Goal: Task Accomplishment & Management: Use online tool/utility

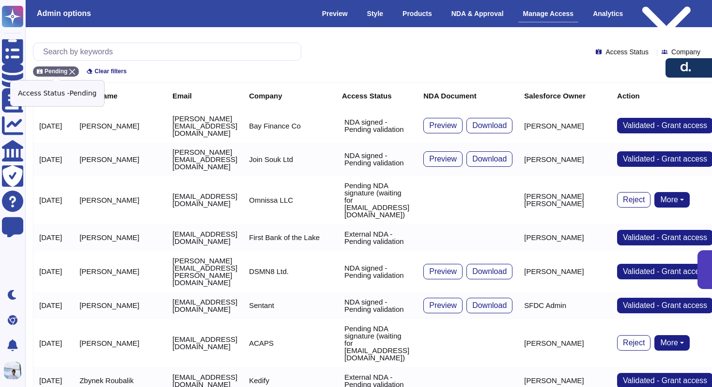
click at [70, 70] on icon at bounding box center [72, 72] width 6 height 6
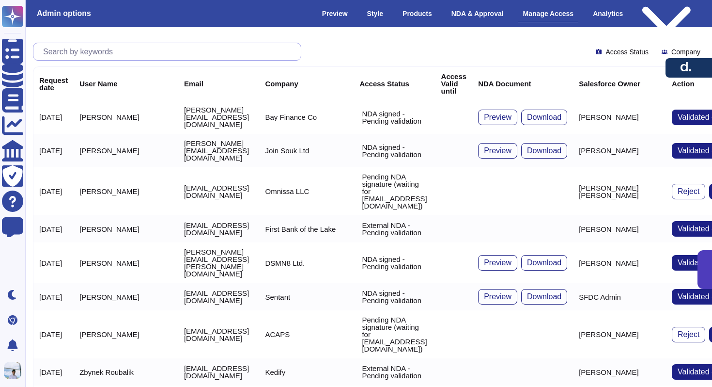
click at [78, 52] on input "text" at bounding box center [169, 51] width 263 height 17
paste input "[EMAIL_ADDRESS][DOMAIN_NAME]"
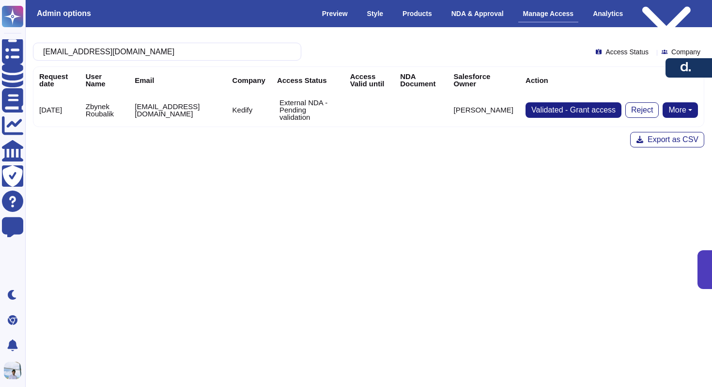
click at [679, 110] on button "More" at bounding box center [680, 110] width 35 height 16
type input "[EMAIL_ADDRESS][DOMAIN_NAME]"
click at [654, 135] on link "Send NDA" at bounding box center [644, 141] width 107 height 12
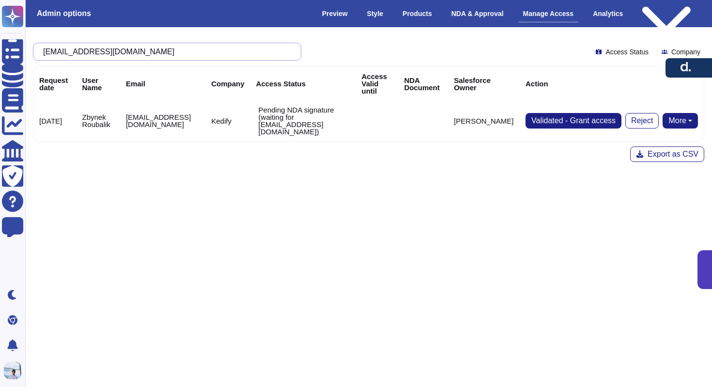
click at [216, 51] on input "[EMAIL_ADDRESS][DOMAIN_NAME]" at bounding box center [164, 51] width 253 height 17
paste input "text"
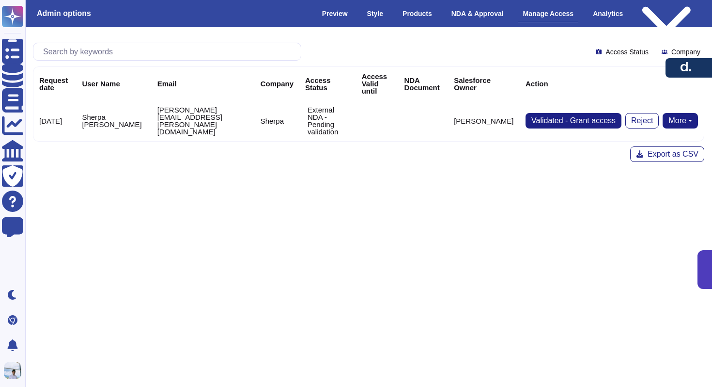
click at [673, 113] on button "More" at bounding box center [680, 121] width 35 height 16
type input "[PERSON_NAME][EMAIL_ADDRESS][PERSON_NAME][DOMAIN_NAME]"
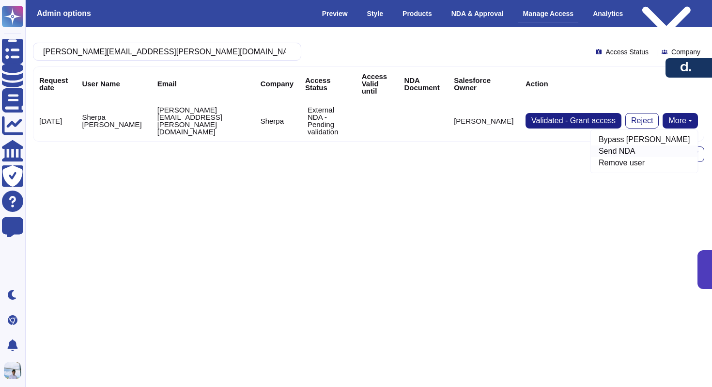
click at [655, 145] on link "Send NDA" at bounding box center [644, 151] width 107 height 12
